Goal: Task Accomplishment & Management: Use online tool/utility

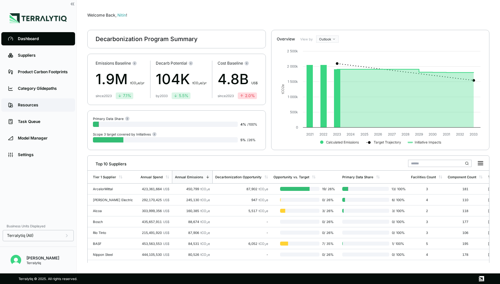
click at [29, 102] on link "Resources" at bounding box center [38, 104] width 74 height 13
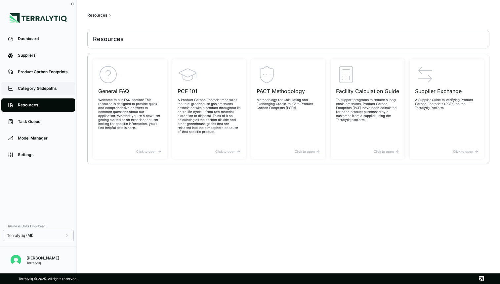
click at [36, 90] on div "Category Glidepaths" at bounding box center [43, 88] width 51 height 5
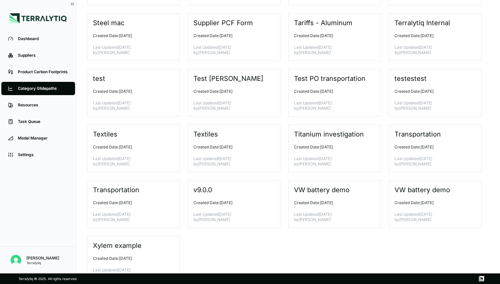
scroll to position [1259, 0]
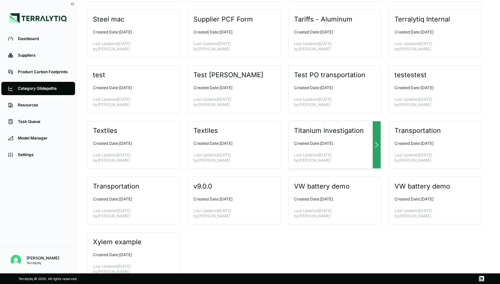
click at [319, 141] on p "Created Date: [DATE]" at bounding box center [332, 143] width 76 height 5
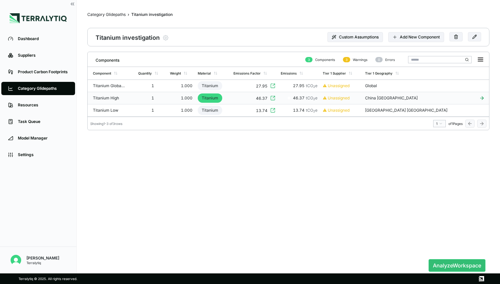
click at [113, 96] on div "Titanium High" at bounding box center [109, 97] width 32 height 5
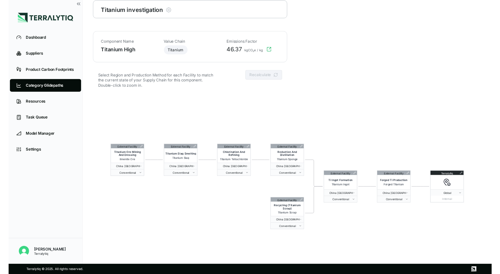
scroll to position [32, 0]
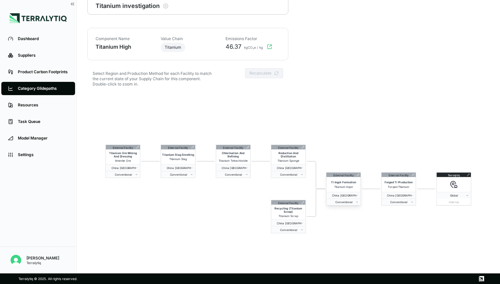
click at [358, 175] on icon at bounding box center [358, 174] width 2 height 2
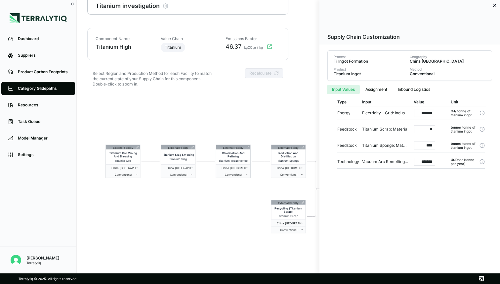
click at [266, 193] on div at bounding box center [250, 142] width 500 height 284
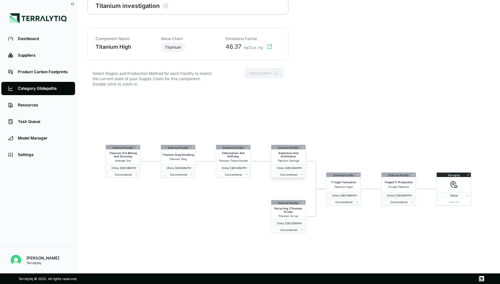
click at [304, 147] on icon at bounding box center [303, 147] width 2 height 2
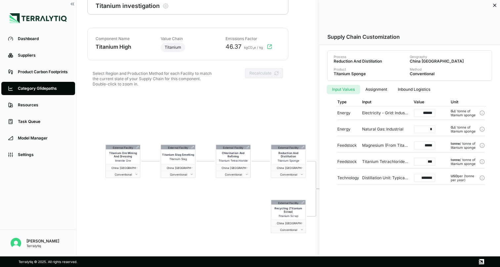
click at [424, 144] on input "*****" at bounding box center [424, 145] width 21 height 8
click at [420, 146] on input "*****" at bounding box center [424, 145] width 21 height 8
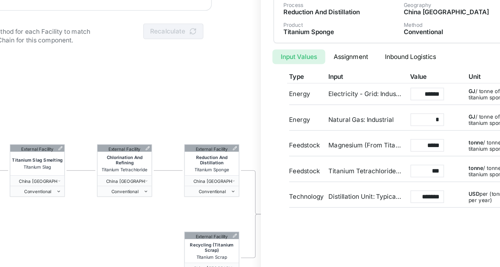
drag, startPoint x: 418, startPoint y: 145, endPoint x: 435, endPoint y: 146, distance: 17.2
click at [435, 146] on input "*****" at bounding box center [424, 145] width 21 height 8
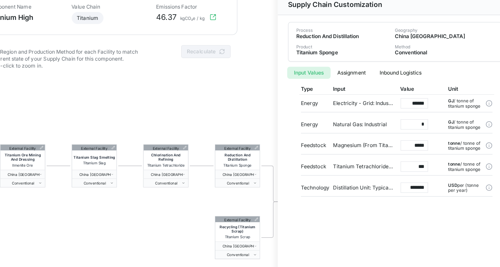
click at [351, 203] on div "Supply Chain Customization Process Reduction And Distillation Geography [GEOGRA…" at bounding box center [410, 128] width 181 height 256
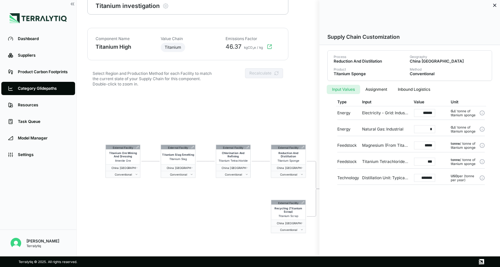
click at [296, 187] on div at bounding box center [250, 133] width 500 height 267
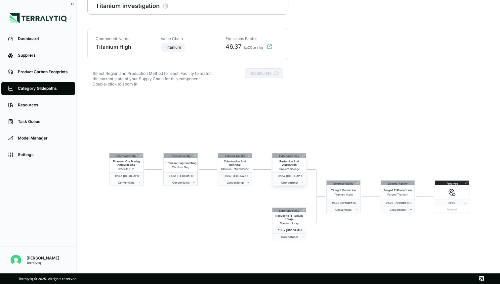
click at [303, 156] on icon at bounding box center [303, 155] width 3 height 3
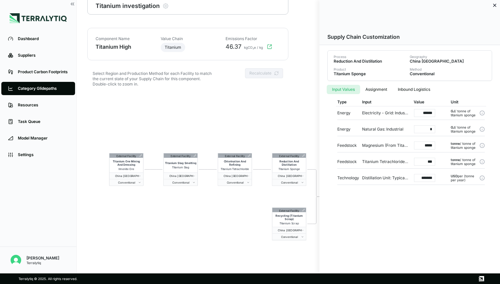
drag, startPoint x: 416, startPoint y: 146, endPoint x: 447, endPoint y: 148, distance: 31.2
click at [447, 148] on div "Feedstock Magnesium (From Titanium Sponge Mgcl2): Material ***** tonne / tonne …" at bounding box center [411, 146] width 148 height 14
type input "*"
type input "*****"
click at [421, 225] on div "Supply Chain Customization Process Reduction And Distillation Geography [GEOGRA…" at bounding box center [410, 136] width 181 height 273
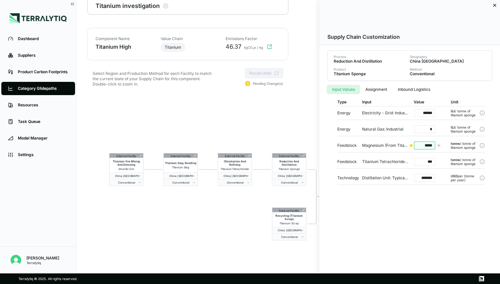
click at [270, 100] on div at bounding box center [250, 142] width 500 height 284
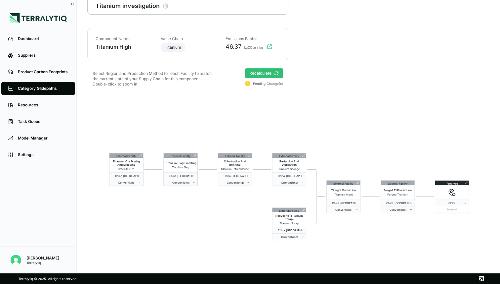
click at [268, 76] on button "Recalculate" at bounding box center [264, 73] width 38 height 10
click at [303, 156] on icon at bounding box center [303, 155] width 3 height 3
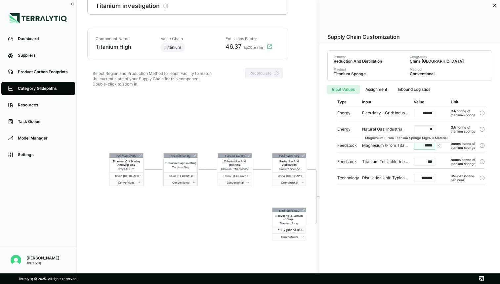
click at [375, 144] on div "Magnesium (From Titanium Sponge Mgcl2): Material" at bounding box center [385, 145] width 46 height 5
click at [231, 120] on div at bounding box center [250, 142] width 500 height 284
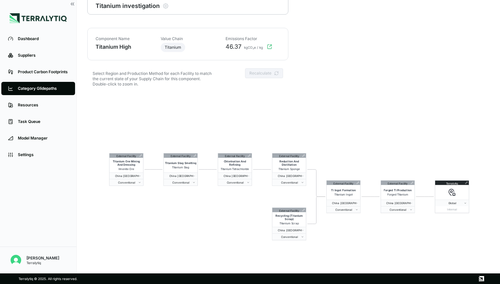
click at [270, 45] on icon "button" at bounding box center [269, 46] width 5 height 5
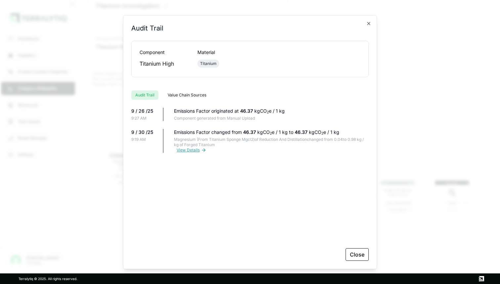
click at [197, 149] on button "View Details" at bounding box center [192, 149] width 30 height 5
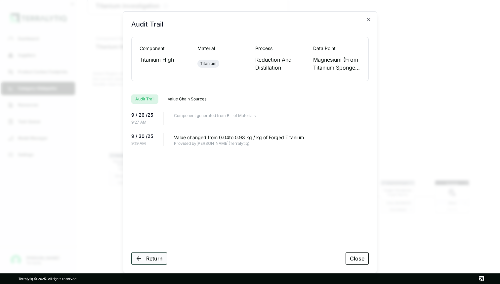
click at [148, 254] on button "Return" at bounding box center [149, 258] width 36 height 13
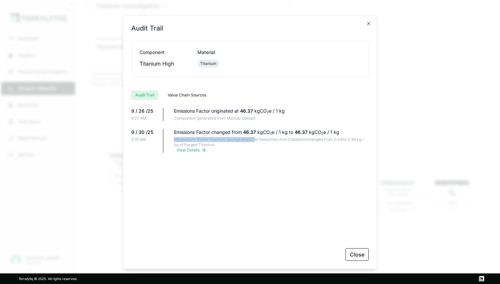
drag, startPoint x: 174, startPoint y: 139, endPoint x: 255, endPoint y: 139, distance: 81.1
click at [255, 139] on div "Magnesium (From Titanium Sponge Mgcl2) of Reduction And Distillation changed fr…" at bounding box center [271, 145] width 195 height 16
copy div "Magnesium (From Titanium Sponge Mgcl2)"
